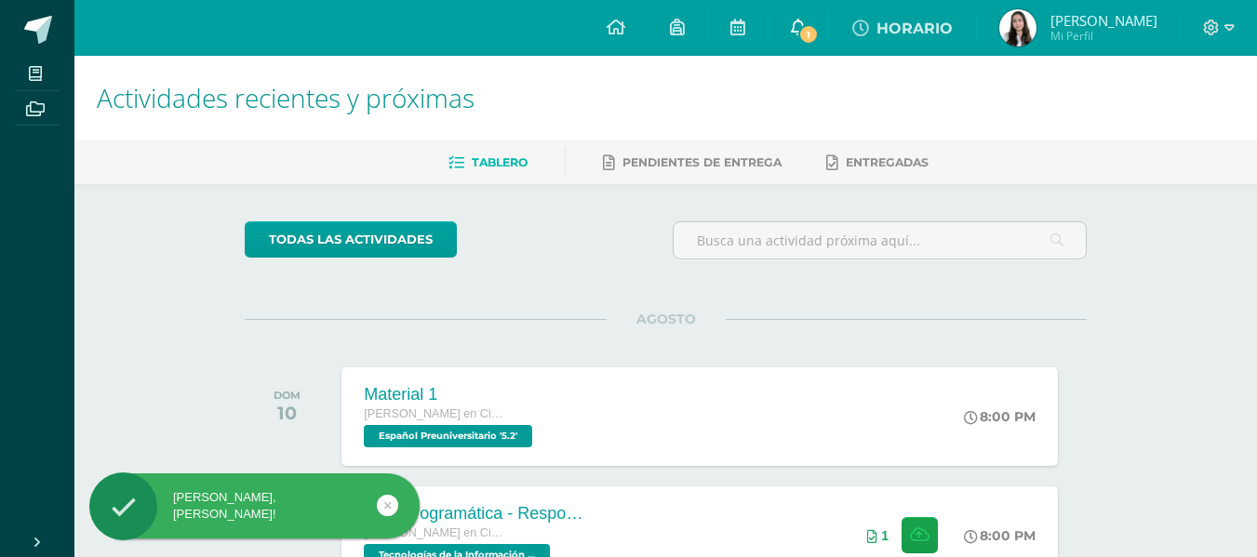
click at [819, 37] on span "1" at bounding box center [808, 34] width 20 height 20
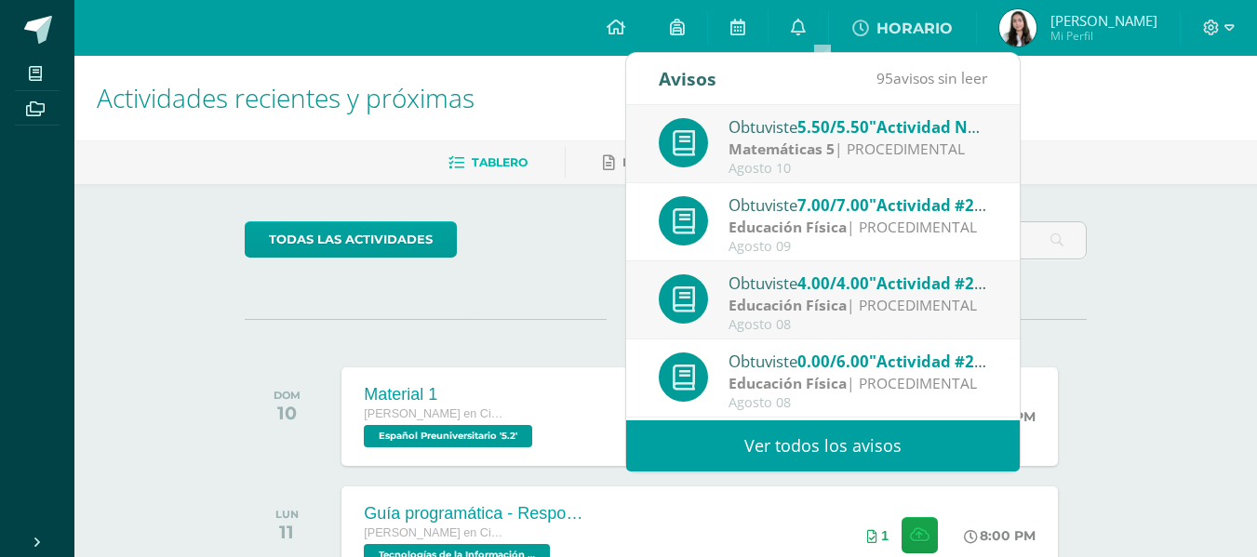
click at [846, 140] on div "Matemáticas 5 | PROCEDIMENTAL" at bounding box center [858, 149] width 259 height 21
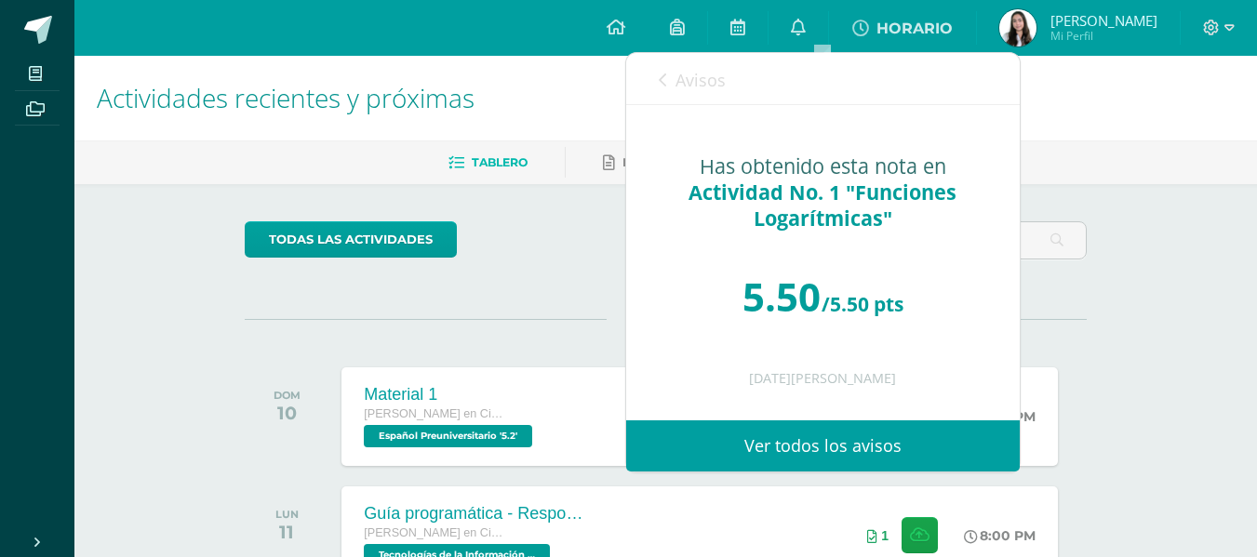
click at [655, 79] on div "Avisos 94 avisos sin leer Avisos" at bounding box center [823, 79] width 394 height 52
click at [675, 87] on link "Avisos" at bounding box center [692, 79] width 67 height 53
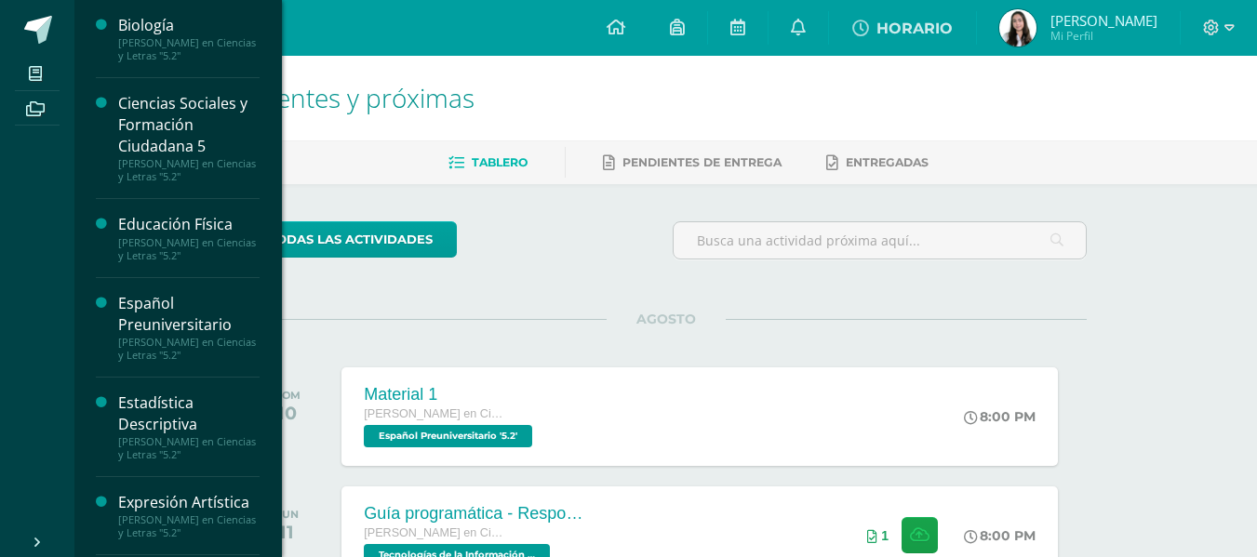
click at [224, 95] on div "Ciencias Sociales y Formación Ciudadana 5" at bounding box center [188, 125] width 141 height 64
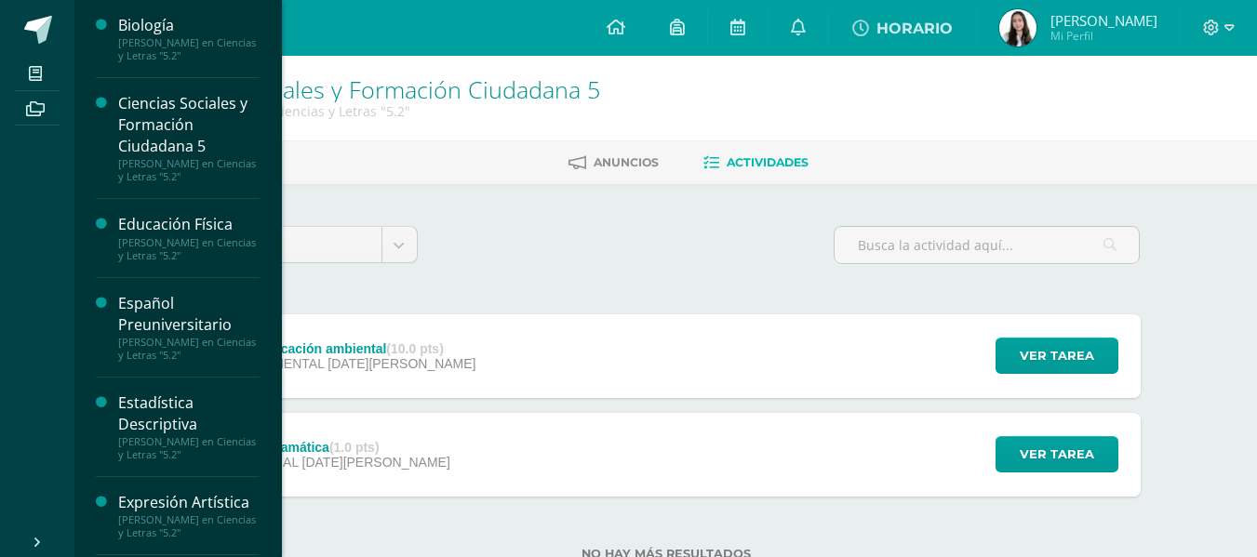
click at [182, 49] on div "[PERSON_NAME] en Ciencias y Letras "5.2"" at bounding box center [188, 49] width 141 height 26
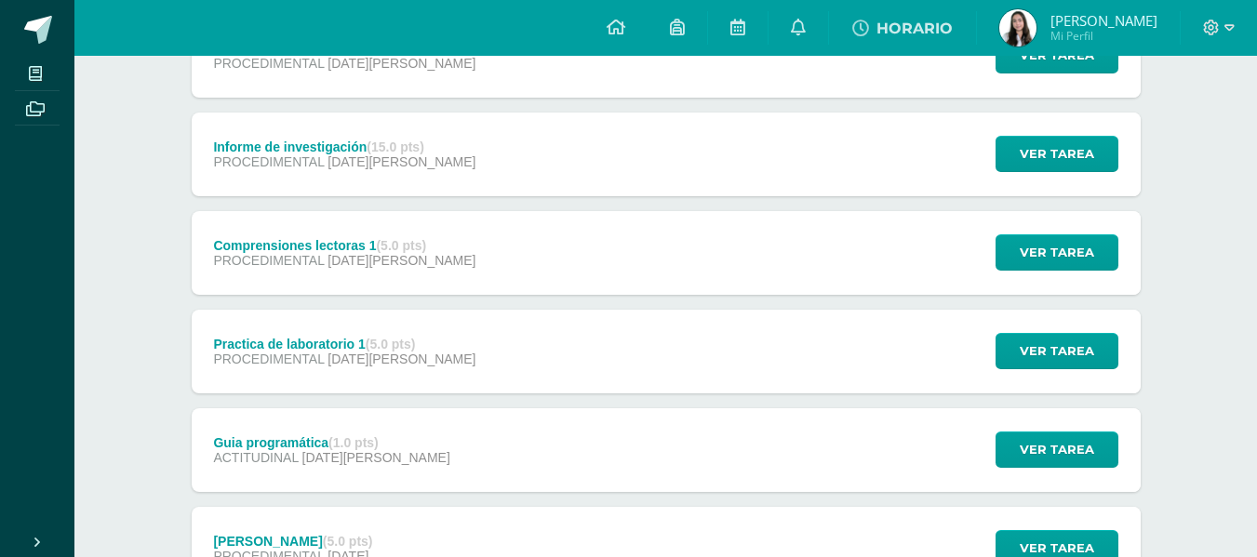
scroll to position [1050, 0]
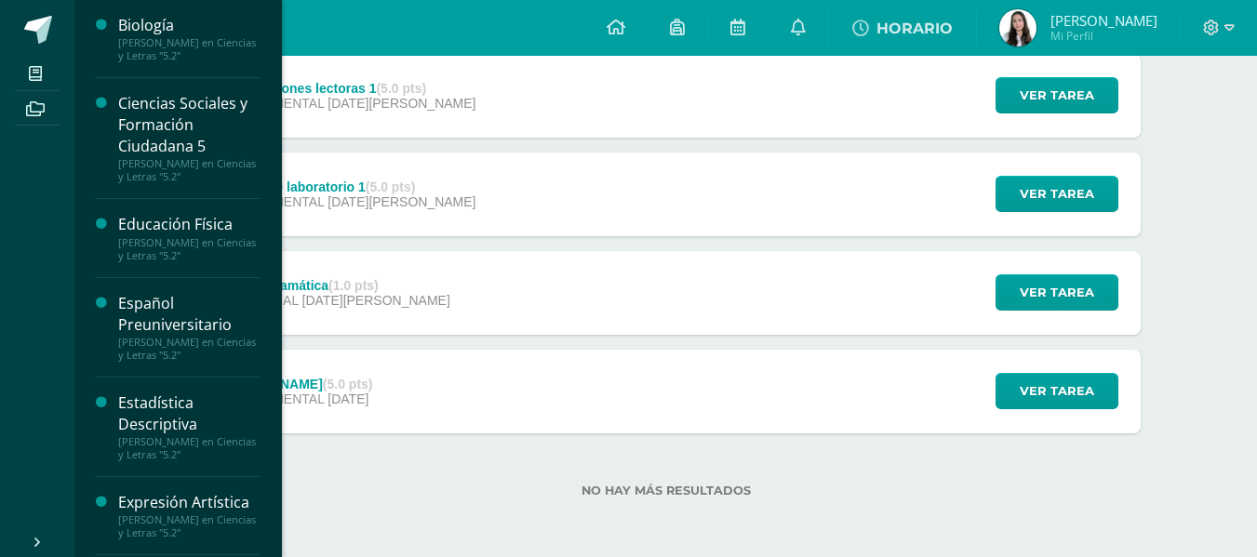
click at [173, 293] on div "Español Preuniversitario" at bounding box center [188, 314] width 141 height 43
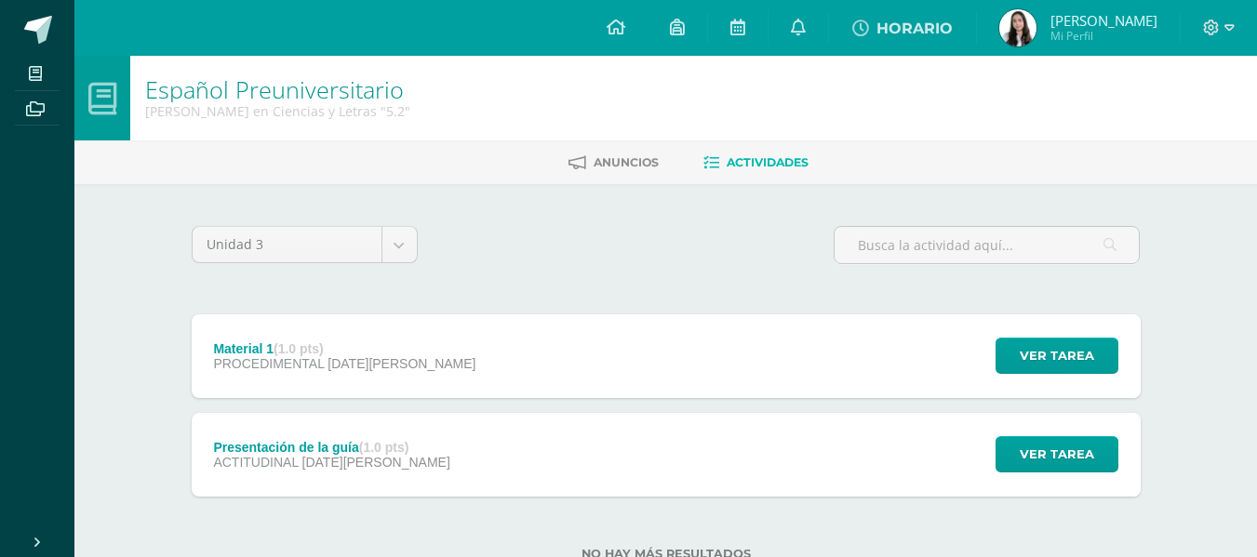
click at [384, 330] on div "Material 1 (1.0 pts) PROCEDIMENTAL 10 de Agosto" at bounding box center [345, 357] width 307 height 84
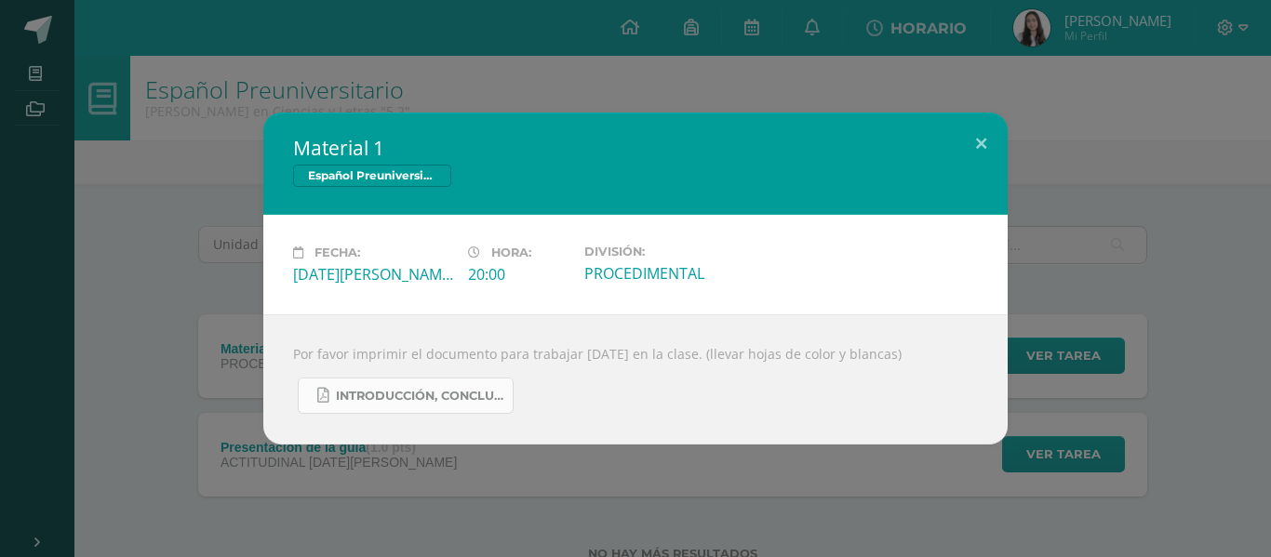
click at [425, 408] on link "Introducción, conclusión,objetivos, biografía, autobiografía .pdf" at bounding box center [406, 396] width 216 height 36
click at [984, 145] on button at bounding box center [981, 144] width 53 height 63
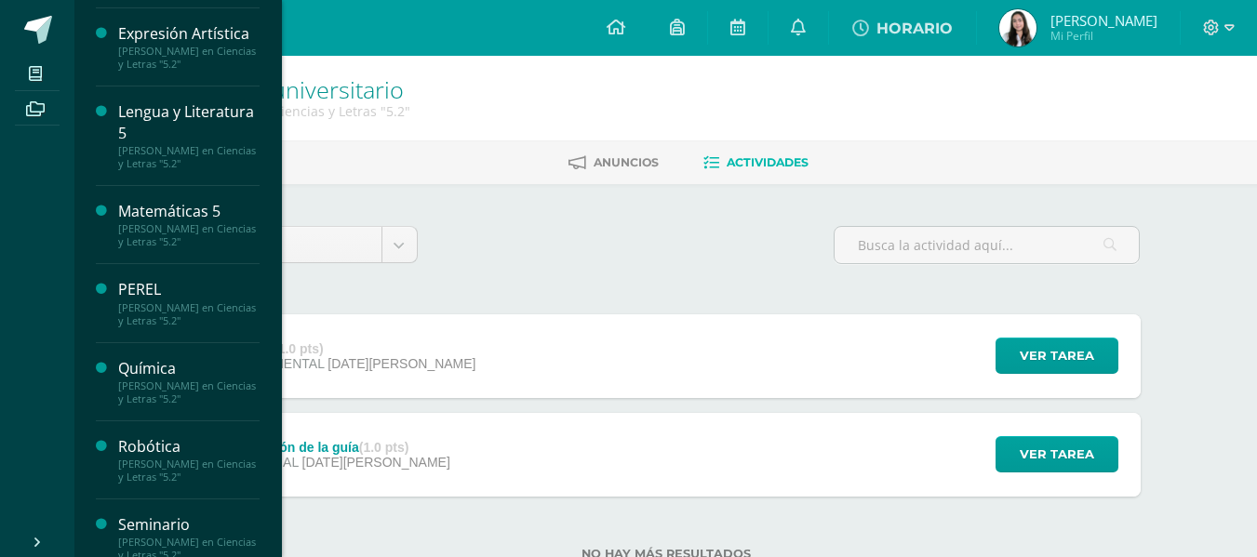
scroll to position [475, 0]
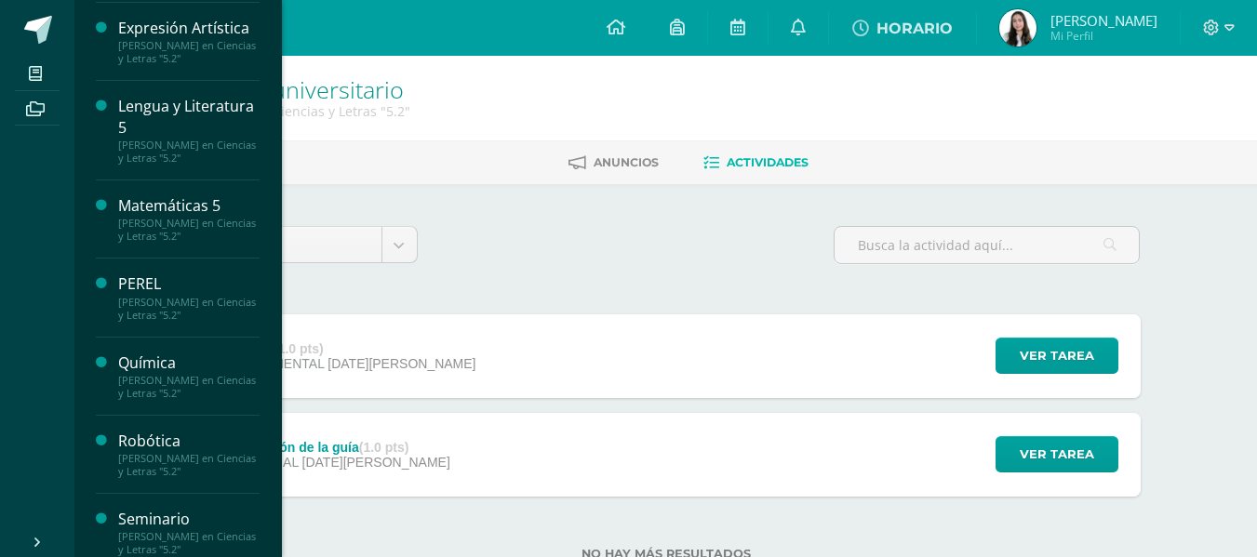
click at [153, 160] on div "[PERSON_NAME] en Ciencias y Letras "5.2"" at bounding box center [188, 152] width 141 height 26
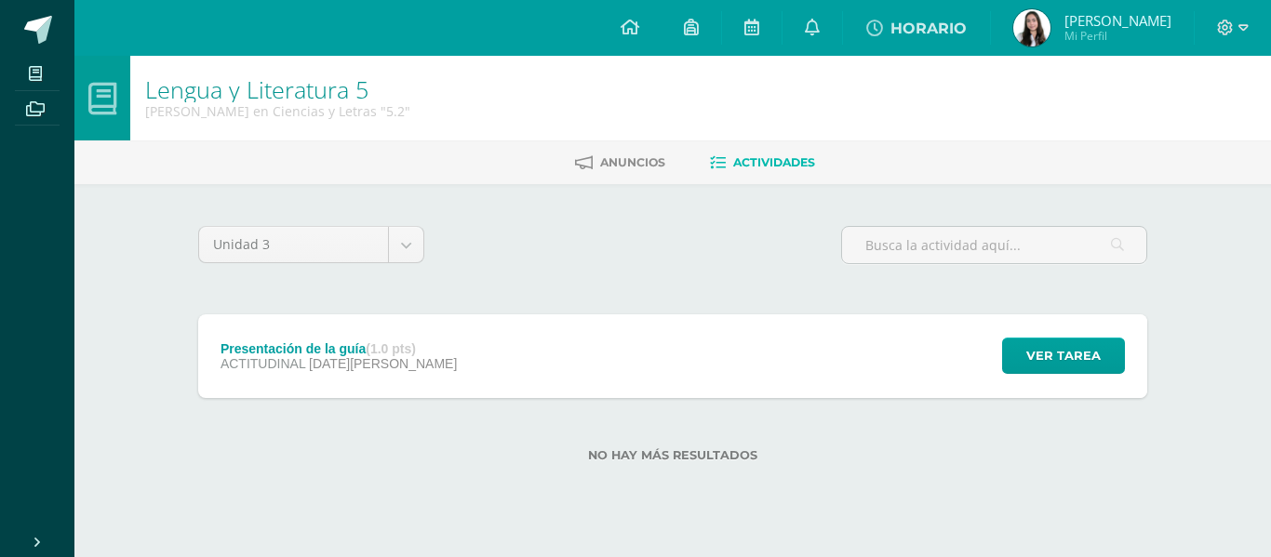
click at [501, 352] on div "Presentación de la guía (1.0 pts) ACTITUDINAL 01 de Agosto Ver tarea Presentaci…" at bounding box center [672, 357] width 949 height 84
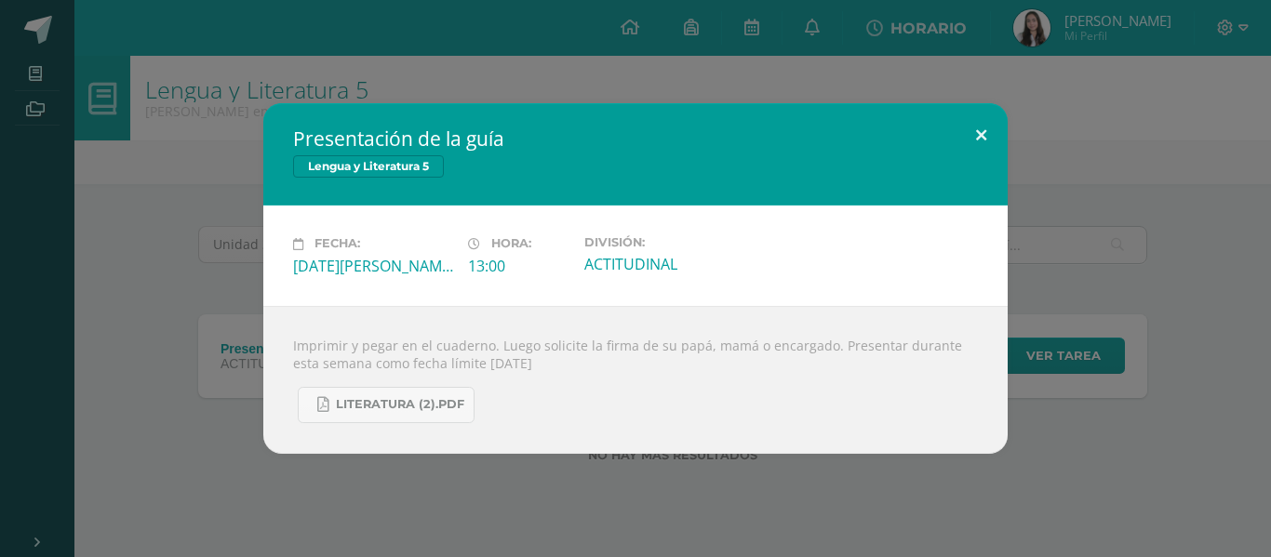
click at [976, 133] on button at bounding box center [981, 134] width 53 height 63
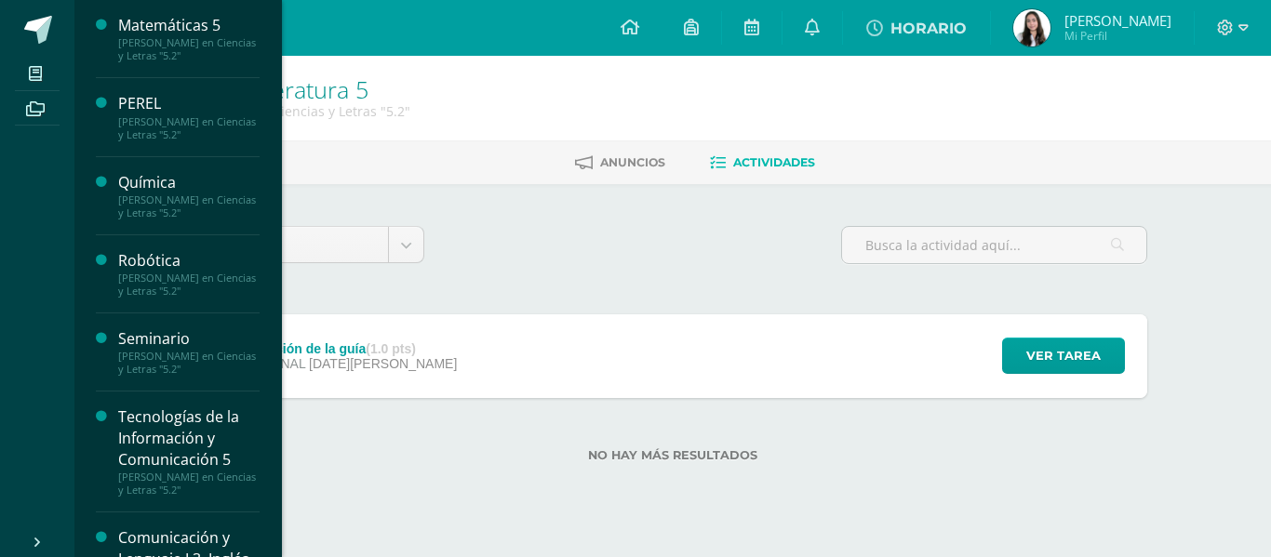
scroll to position [655, 0]
click at [148, 36] on div "[PERSON_NAME] en Ciencias y Letras "5.2"" at bounding box center [188, 49] width 141 height 26
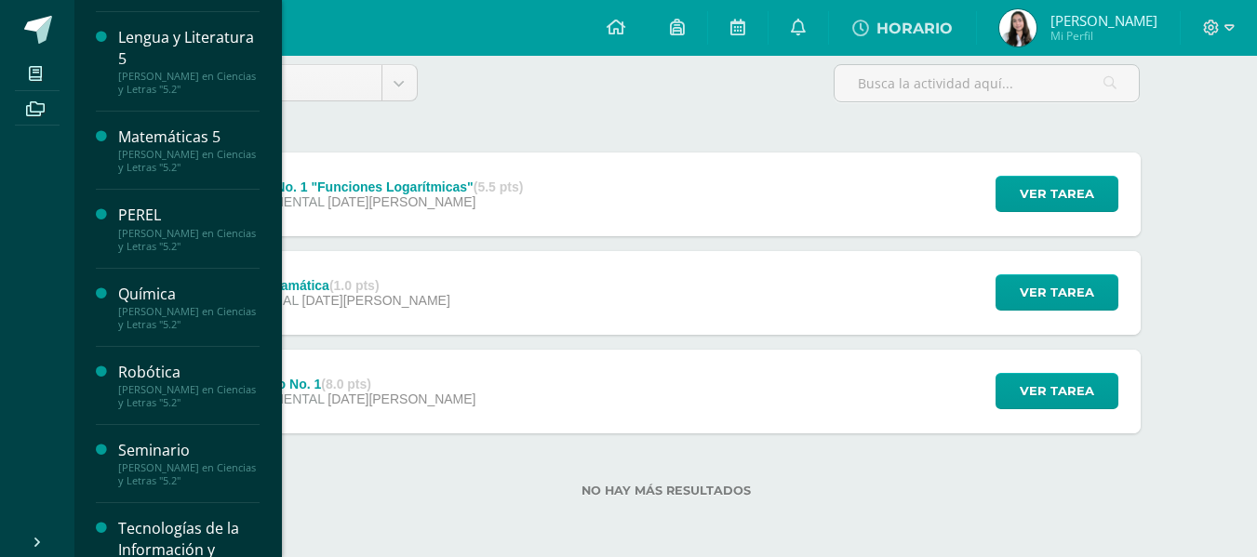
scroll to position [745, 0]
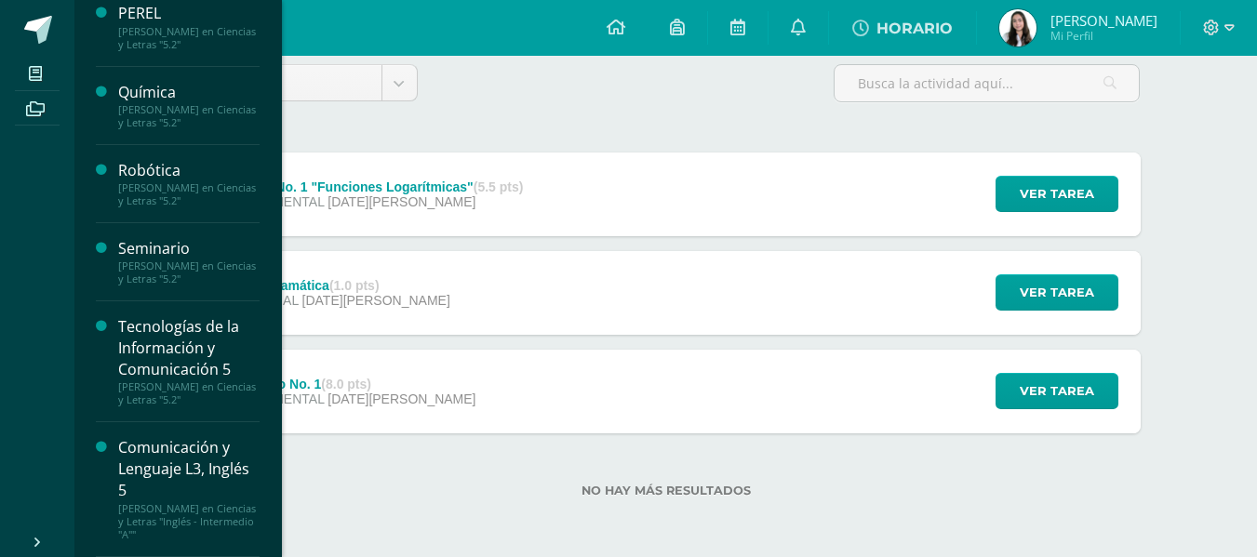
click at [155, 40] on div "[PERSON_NAME] en Ciencias y Letras "5.2"" at bounding box center [188, 38] width 141 height 26
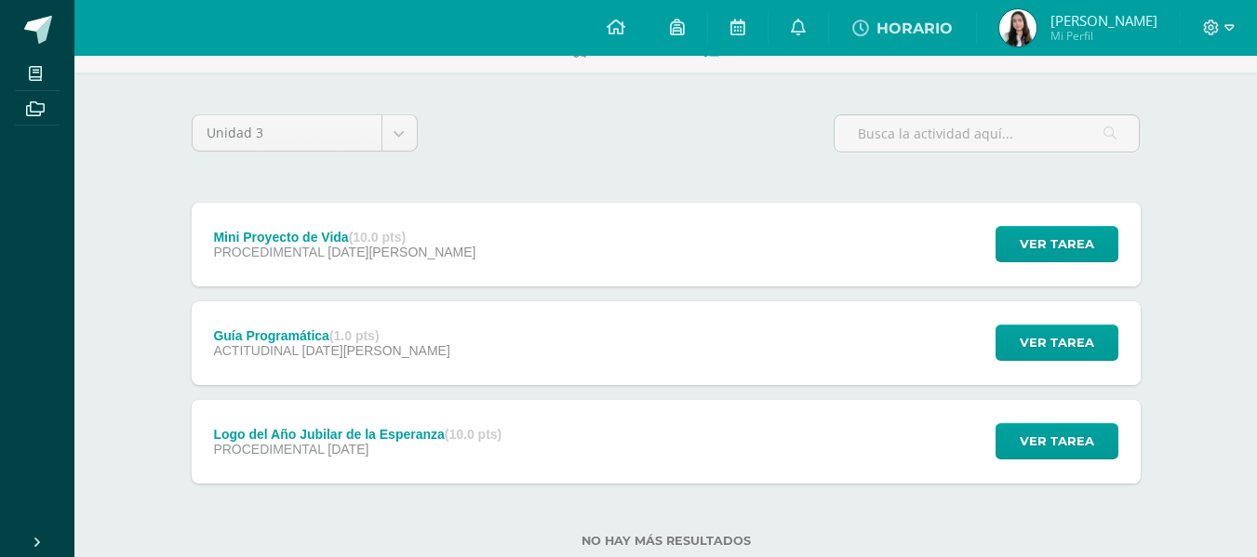
scroll to position [114, 0]
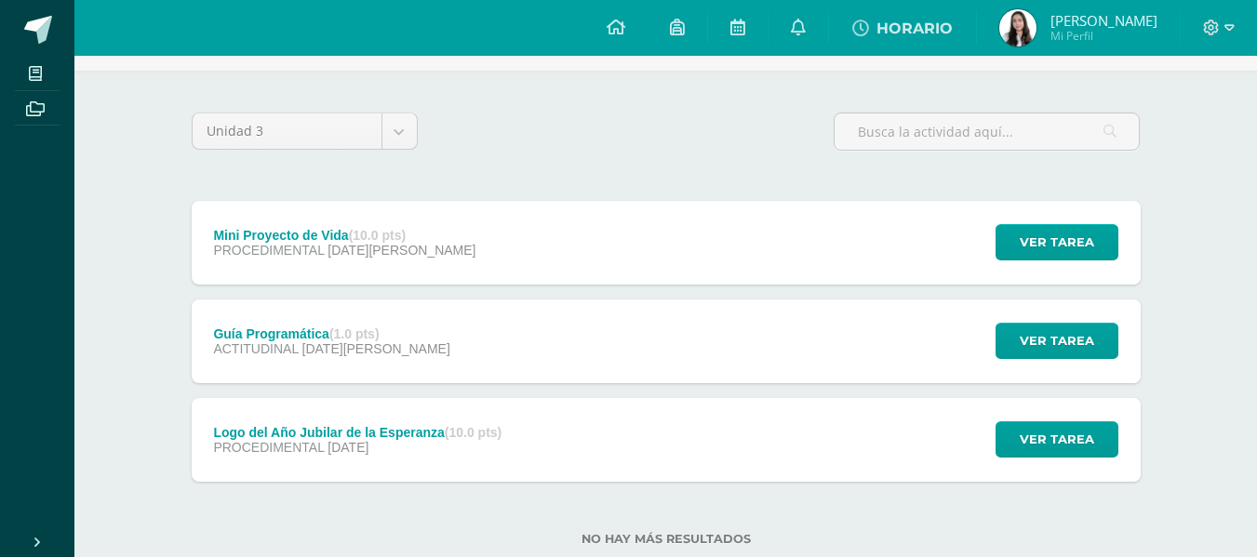
click at [500, 337] on div "Guía Programática (1.0 pts) ACTITUDINAL [DATE][PERSON_NAME] Ver tarea Guía Prog…" at bounding box center [666, 342] width 949 height 84
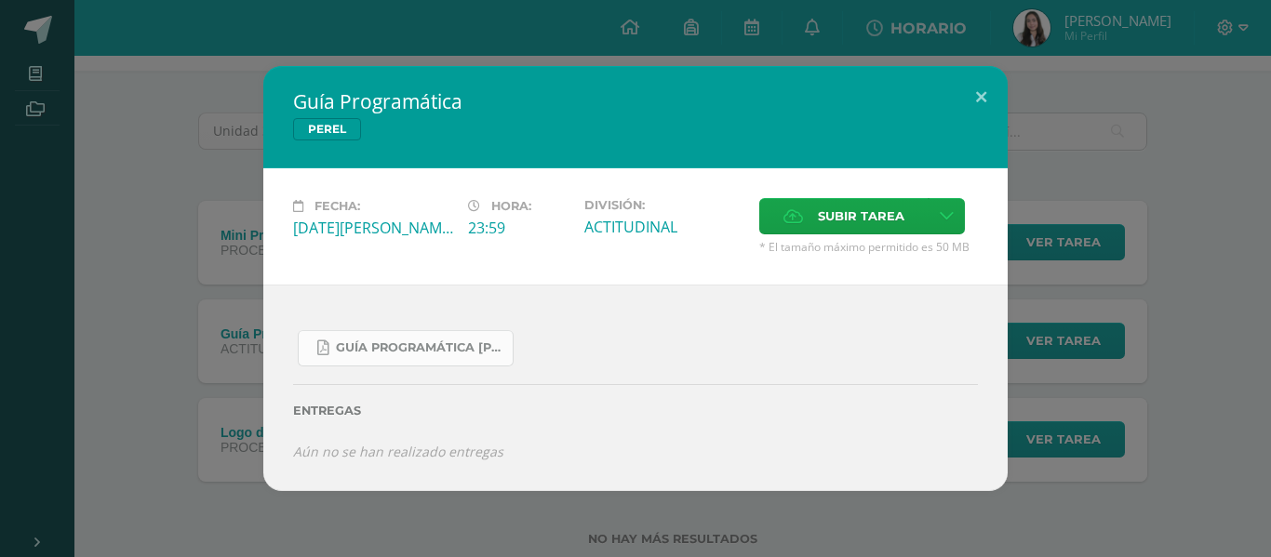
click at [345, 357] on link "Guía Programática [PERSON_NAME] 5to [PERSON_NAME] - Bloque 3 - Profe. [PERSON_N…" at bounding box center [406, 348] width 216 height 36
click at [988, 95] on button at bounding box center [981, 97] width 53 height 63
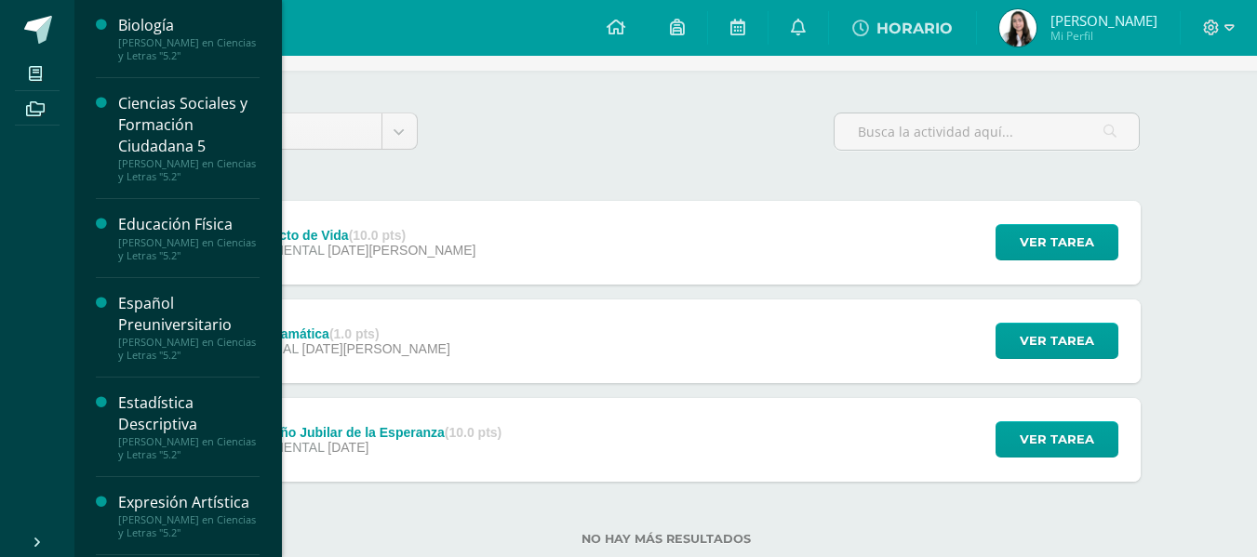
scroll to position [745, 0]
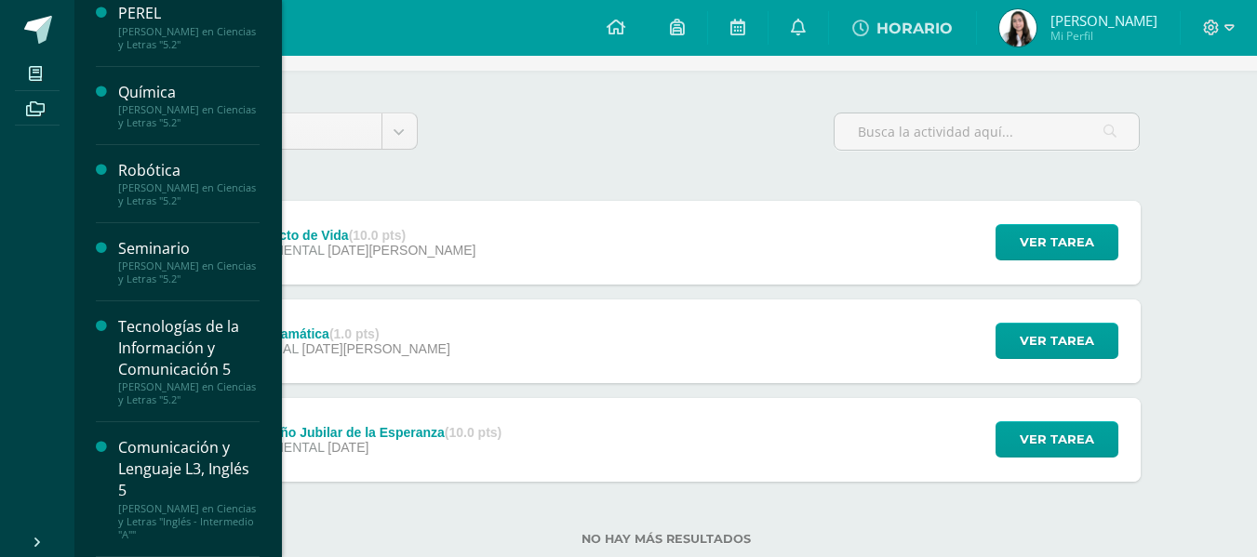
click at [137, 91] on div "Química" at bounding box center [188, 92] width 141 height 21
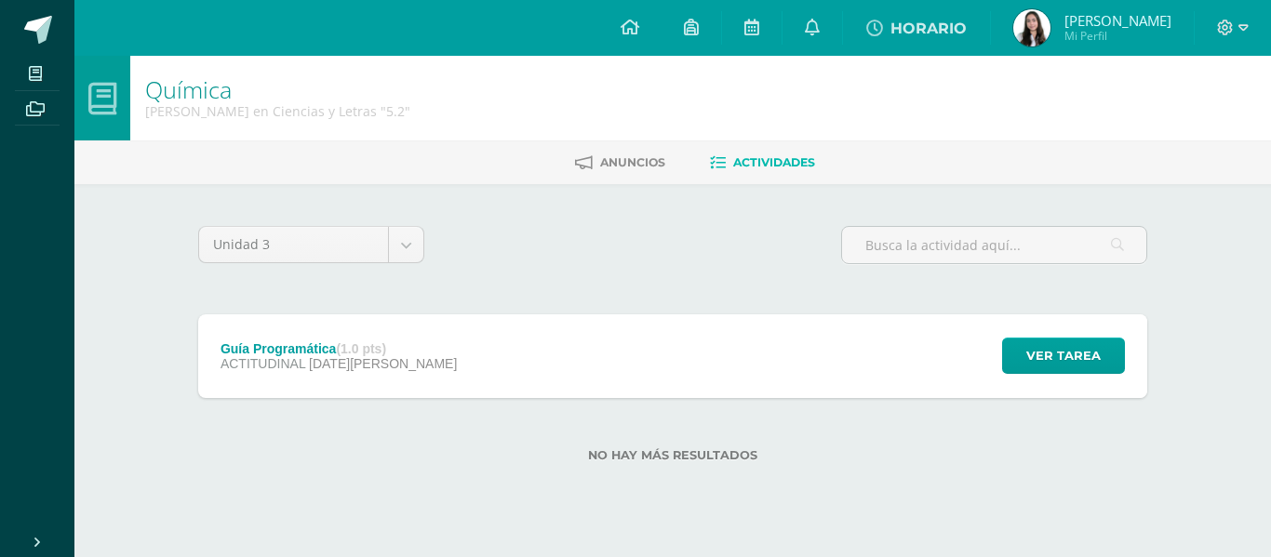
click at [418, 351] on div "Guía Programática (1.0 pts) ACTITUDINAL [DATE][PERSON_NAME] Ver tarea Guía Prog…" at bounding box center [672, 357] width 949 height 84
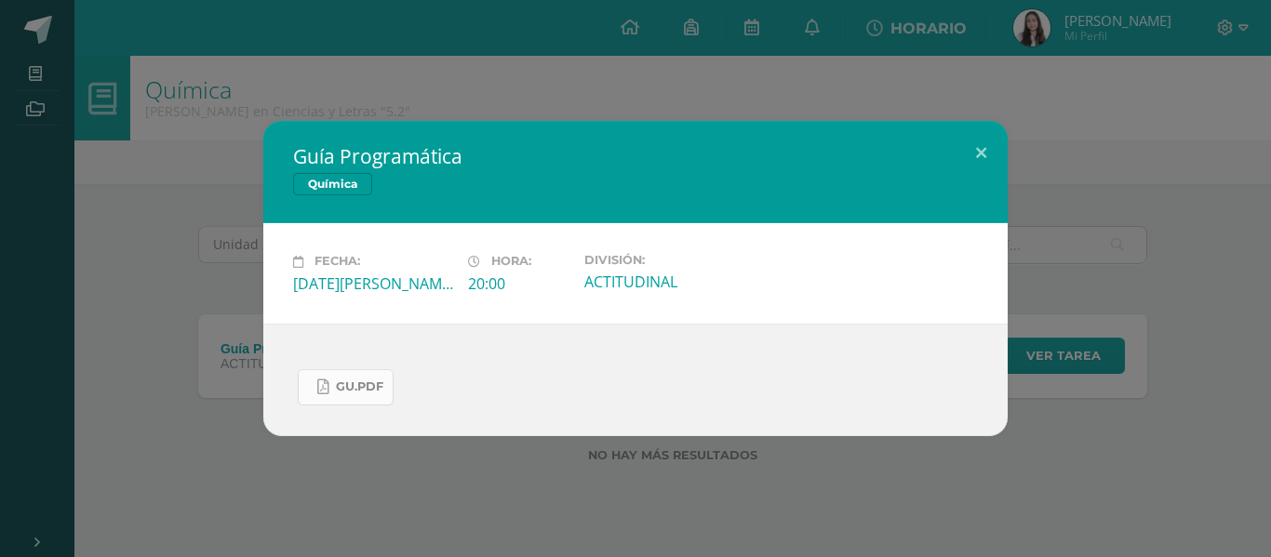
click at [339, 393] on span "Gu.pdf" at bounding box center [359, 387] width 47 height 15
click at [691, 128] on div "Guía Programática Química" at bounding box center [635, 172] width 744 height 102
click at [691, 99] on div "Guía Programática Química Fecha: Viernes 08 de Agosto Hora: 20:00 División: ACT…" at bounding box center [635, 278] width 1271 height 557
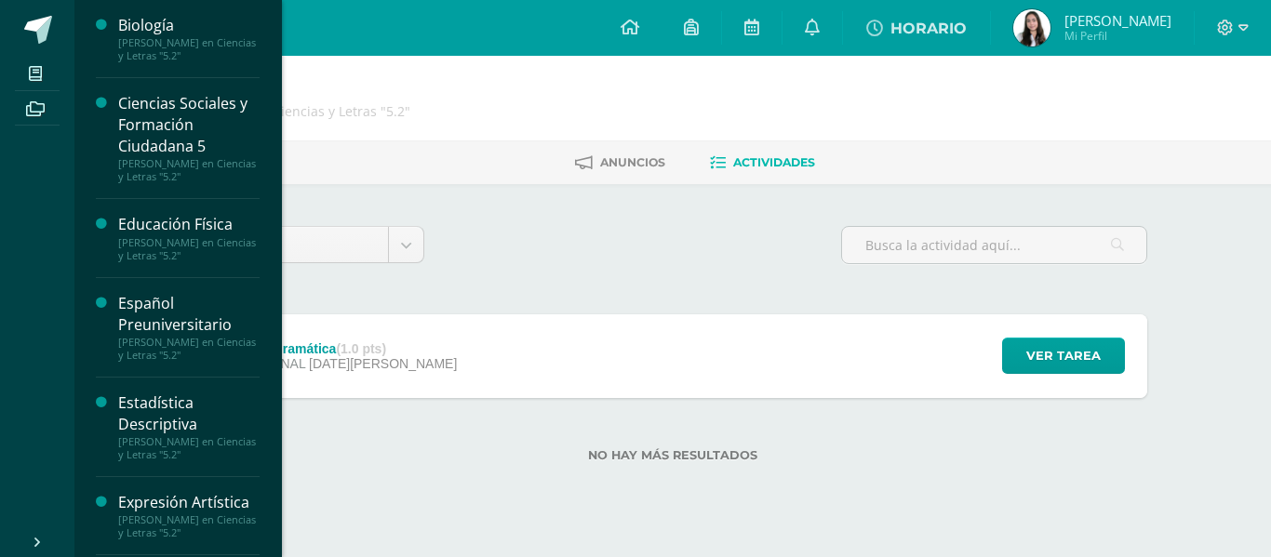
scroll to position [745, 0]
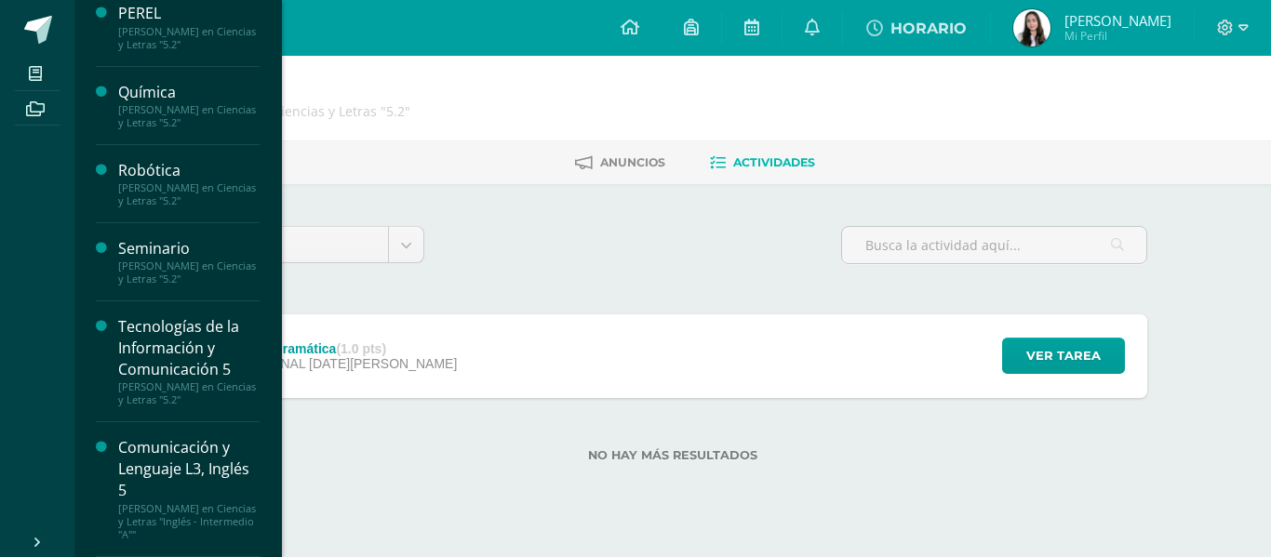
click at [178, 393] on div "[PERSON_NAME] en Ciencias y Letras "5.2"" at bounding box center [188, 394] width 141 height 26
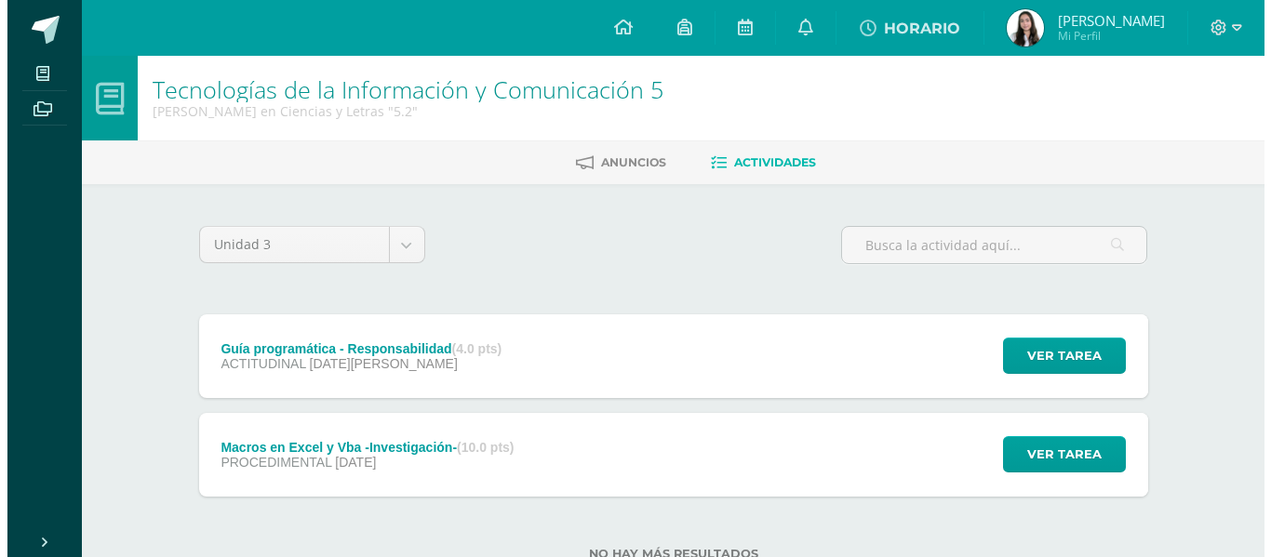
scroll to position [63, 0]
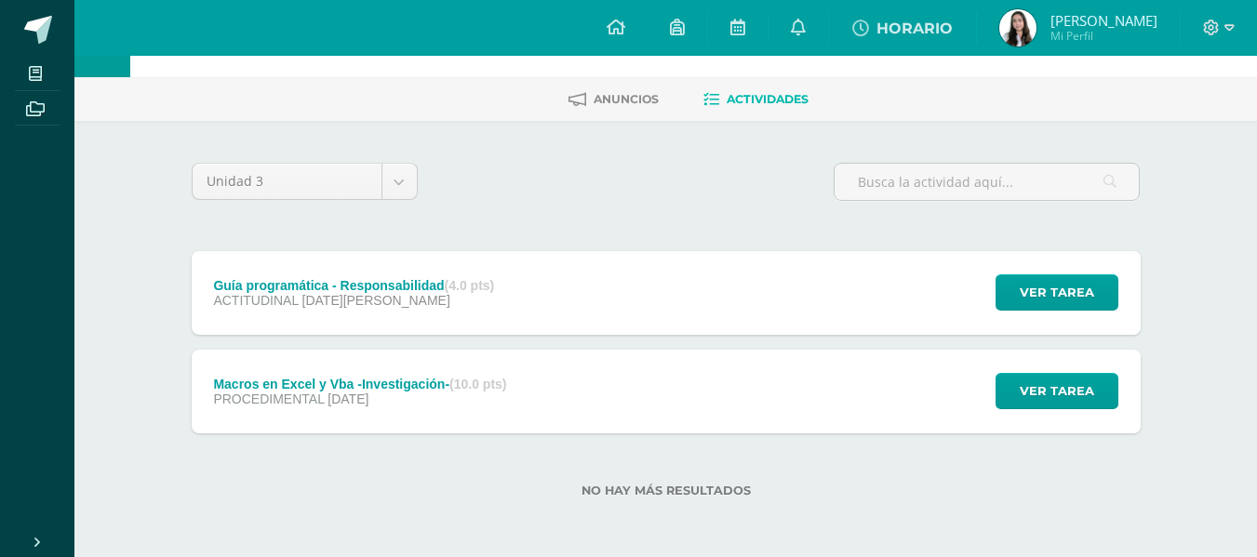
click at [413, 415] on div "Macros en Excel y Vba -Investigación- (10.0 pts) PROCEDIMENTAL [DATE]" at bounding box center [361, 392] width 338 height 84
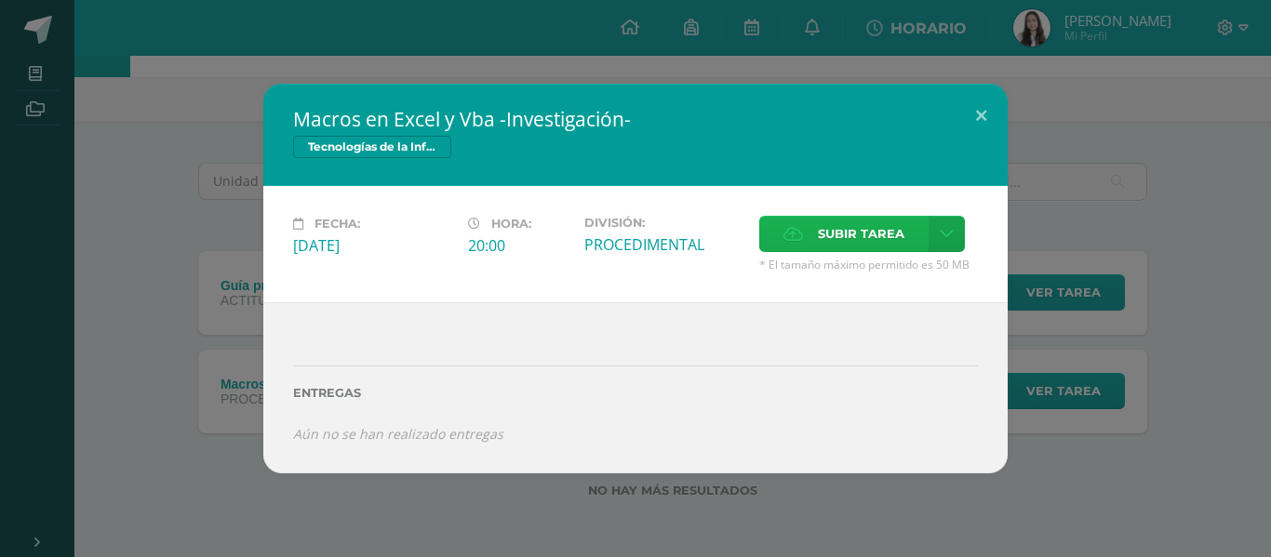
click at [824, 233] on span "Subir tarea" at bounding box center [861, 234] width 87 height 34
click at [0, 0] on input "Subir tarea" at bounding box center [0, 0] width 0 height 0
click at [828, 243] on span "Subir tarea" at bounding box center [861, 234] width 87 height 34
click at [0, 0] on input "Subir tarea" at bounding box center [0, 0] width 0 height 0
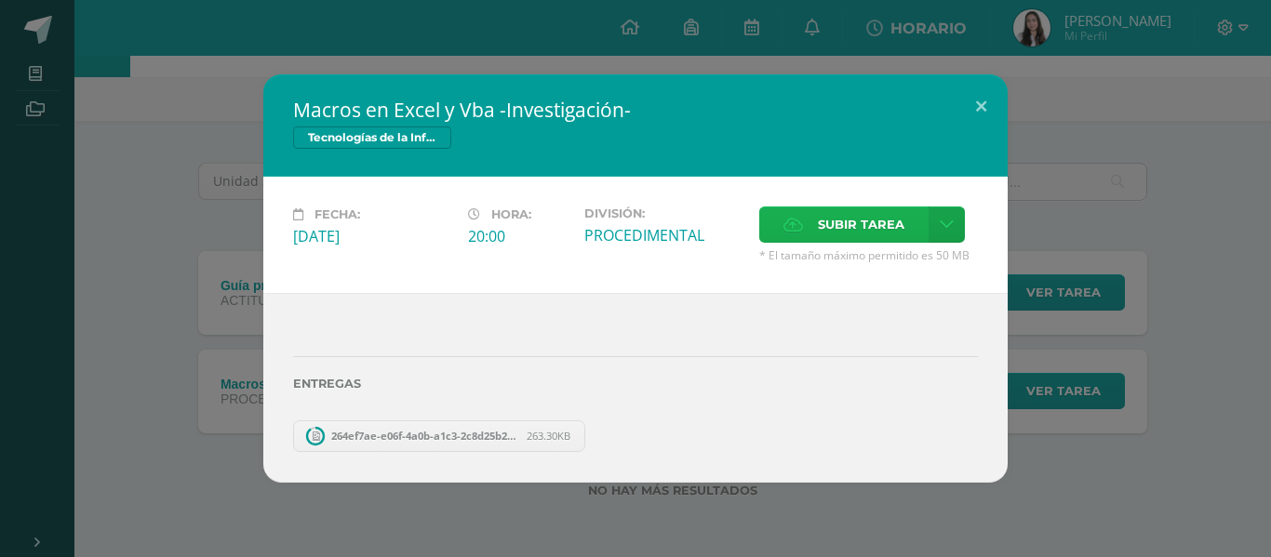
click at [856, 237] on span "Subir tarea" at bounding box center [861, 225] width 87 height 34
click at [0, 0] on input "Subir tarea" at bounding box center [0, 0] width 0 height 0
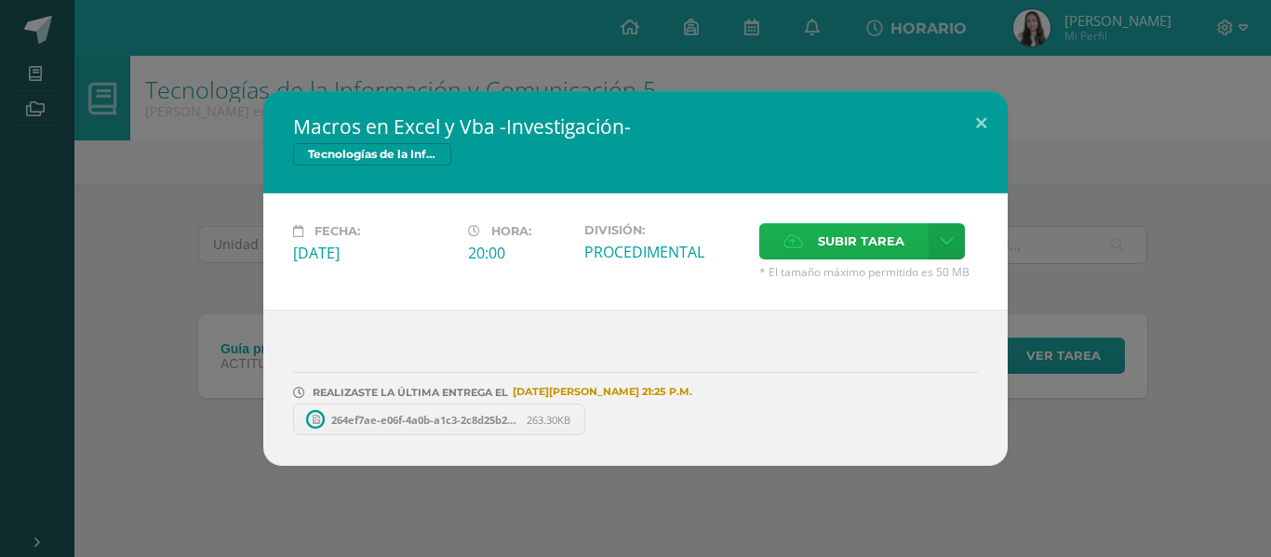
scroll to position [0, 0]
click at [847, 245] on span "Subir tarea" at bounding box center [861, 241] width 87 height 34
click at [0, 0] on input "Subir tarea" at bounding box center [0, 0] width 0 height 0
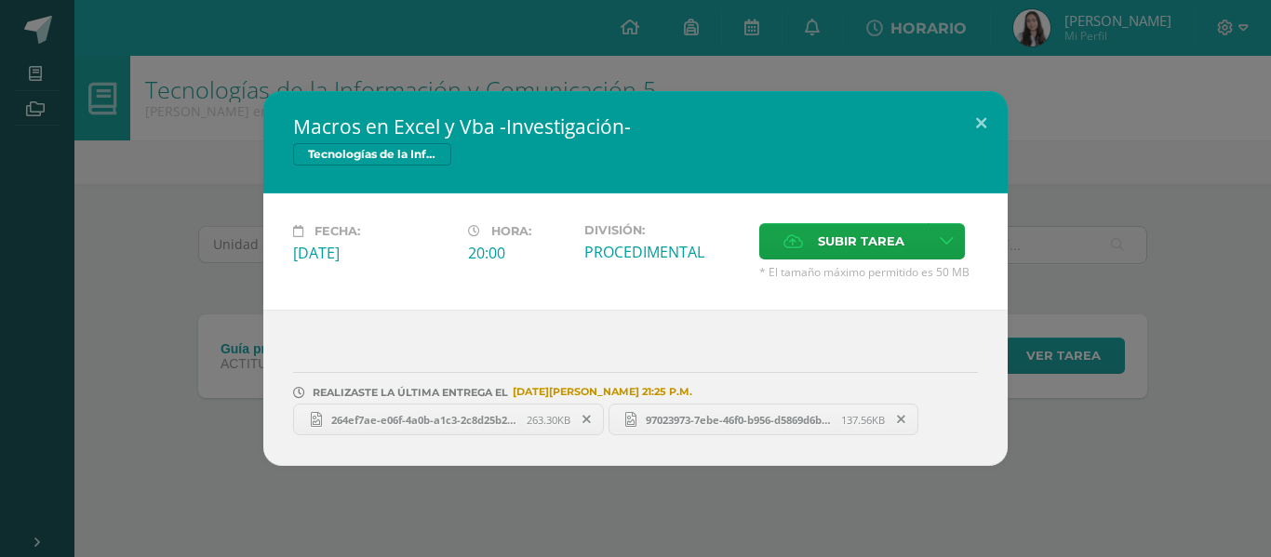
click at [498, 409] on link "264ef7ae-e06f-4a0b-a1c3-2c8d25b28cf3.jpg 263.30KB" at bounding box center [448, 420] width 311 height 32
click at [701, 428] on link "97023973-7ebe-46f0-b956-d5869d6b6f9d.jpg 137.56KB" at bounding box center [764, 420] width 311 height 32
click at [818, 237] on span "Subir tarea" at bounding box center [861, 241] width 87 height 34
click at [0, 0] on input "Subir tarea" at bounding box center [0, 0] width 0 height 0
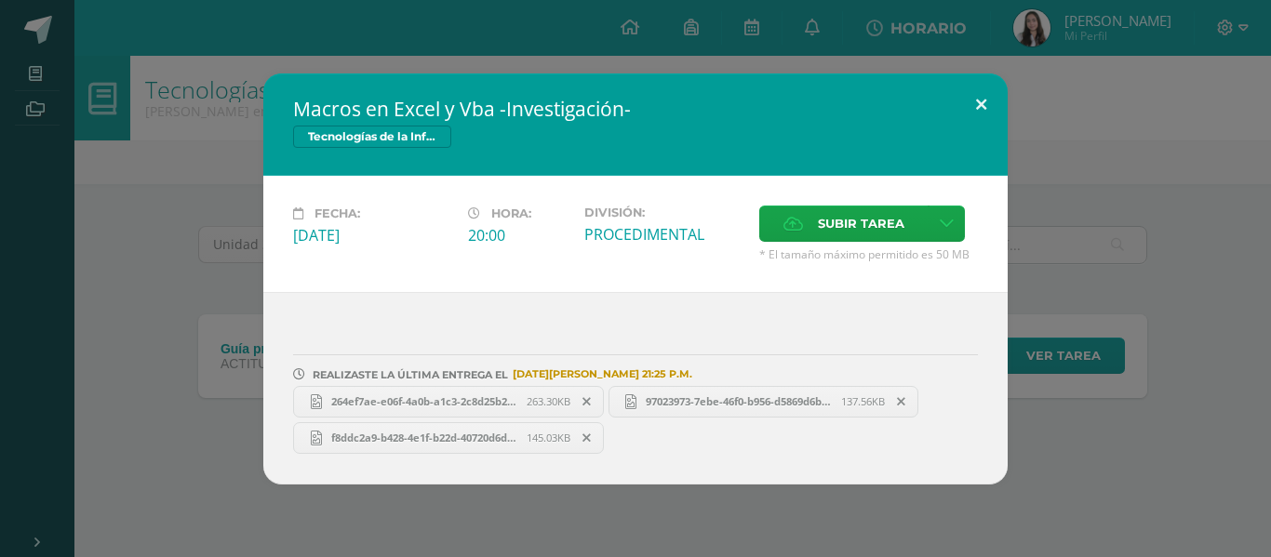
click at [978, 102] on button at bounding box center [981, 105] width 53 height 63
